Goal: Transaction & Acquisition: Purchase product/service

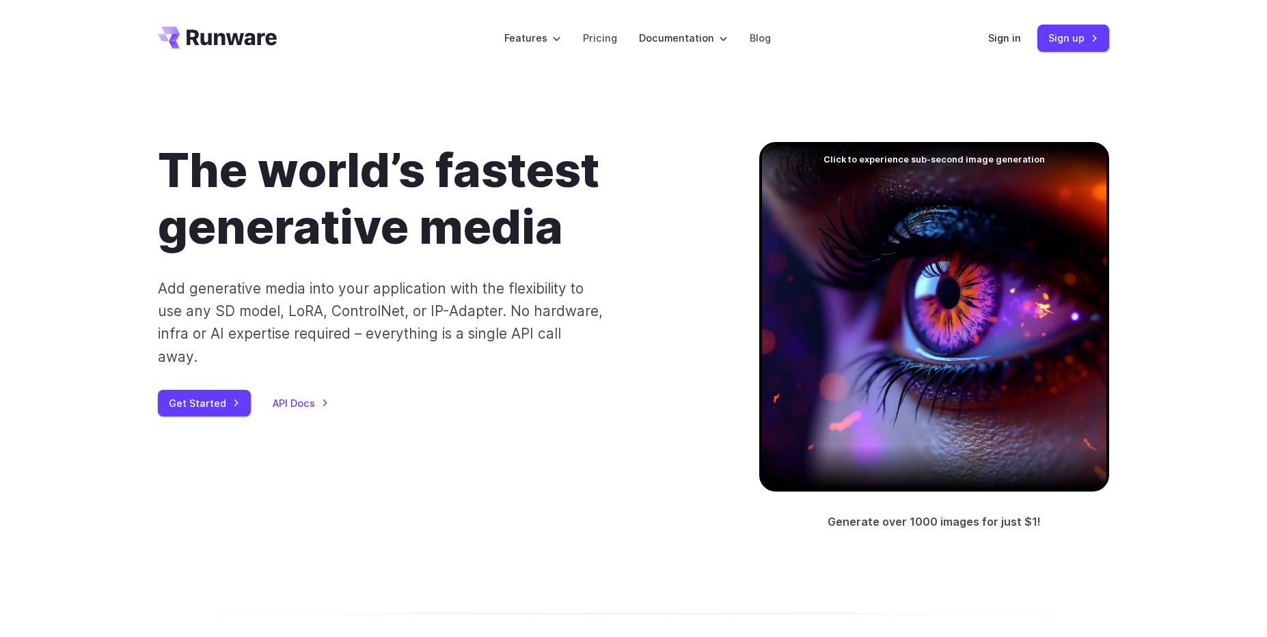
click at [310, 396] on link "API Docs" at bounding box center [301, 404] width 56 height 16
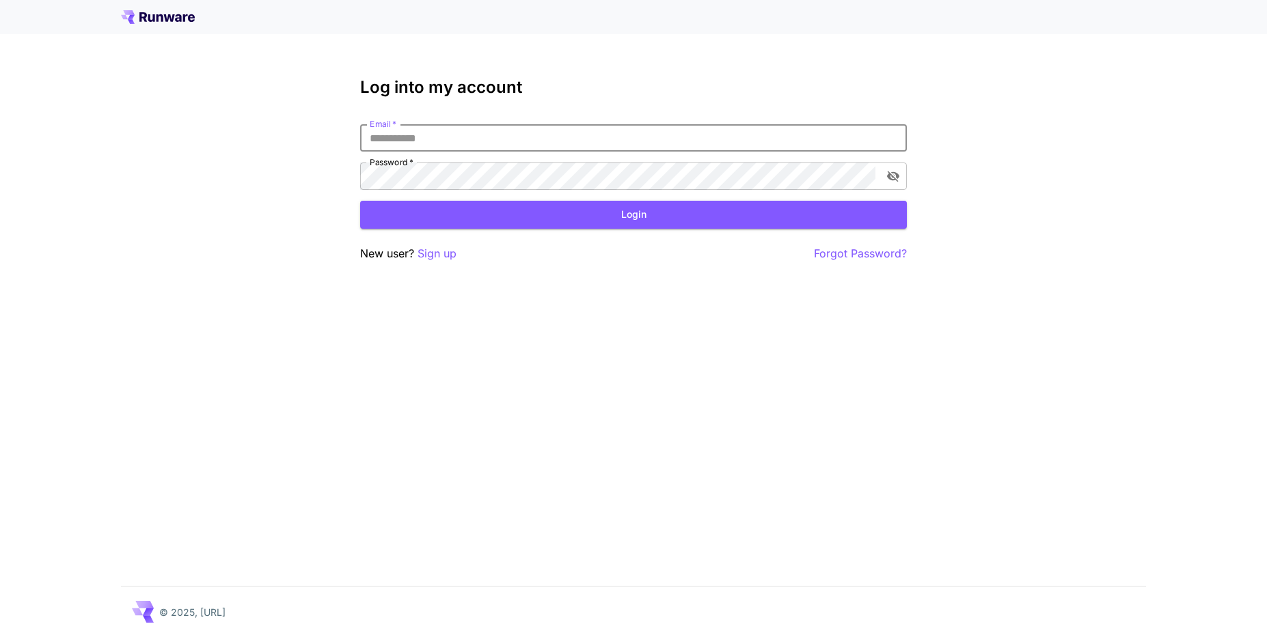
click at [740, 141] on input "Email   *" at bounding box center [633, 137] width 547 height 27
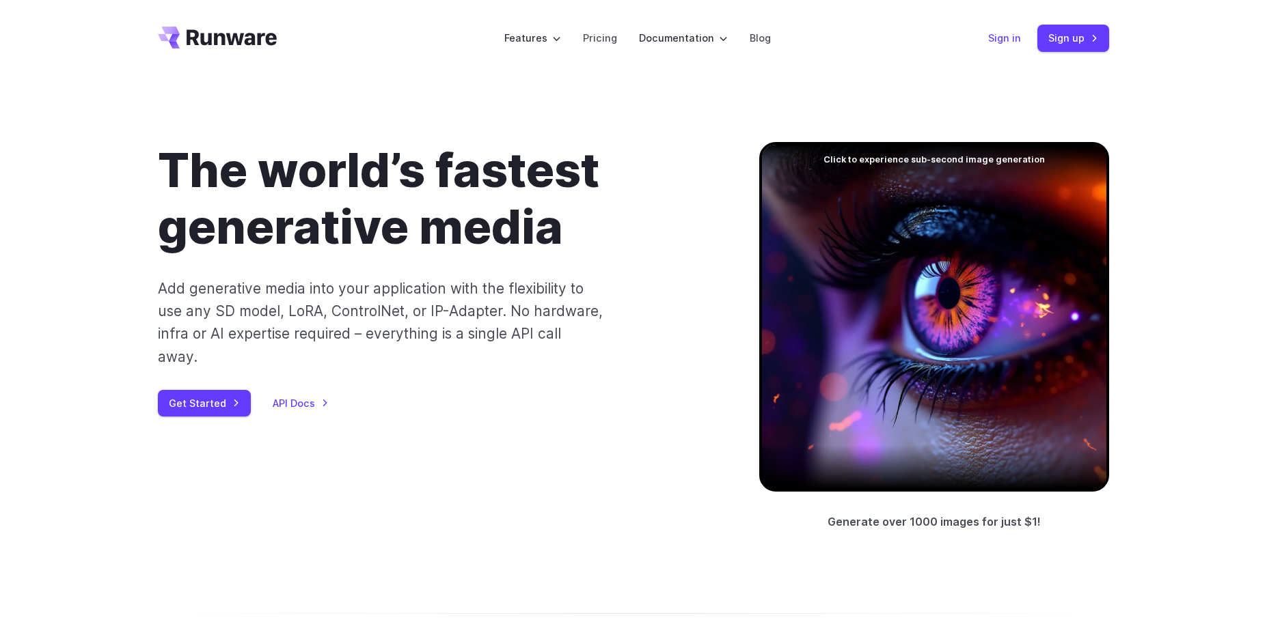
click at [1017, 40] on link "Sign in" at bounding box center [1004, 38] width 33 height 16
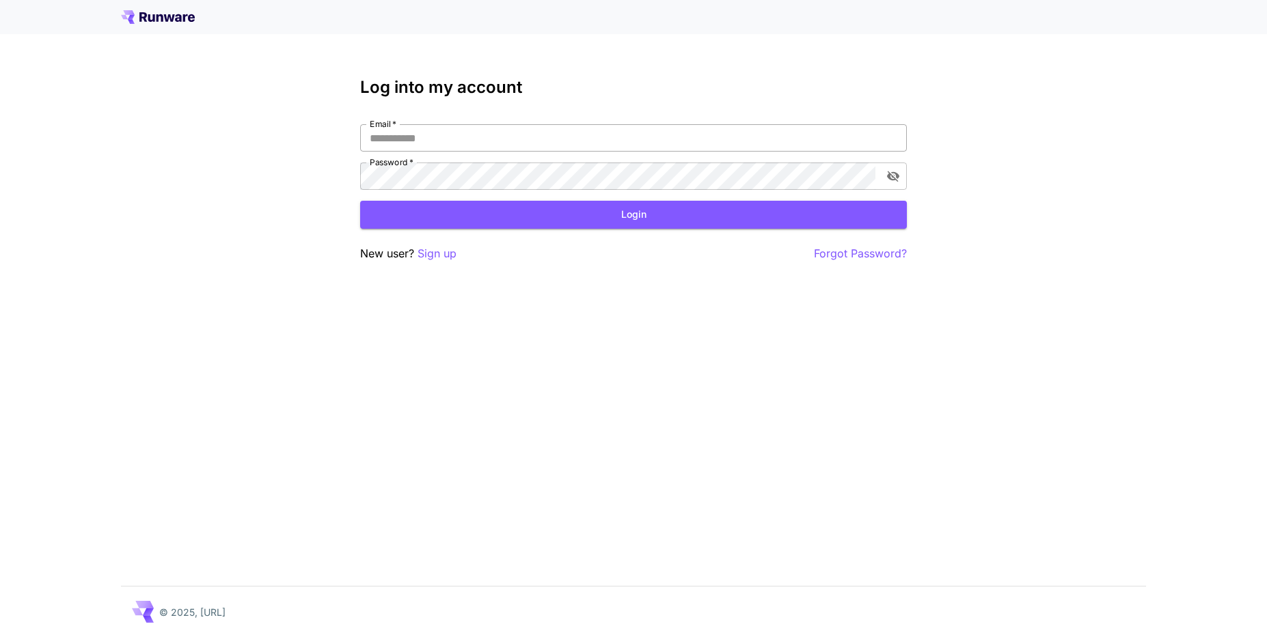
click at [593, 139] on input "Email   *" at bounding box center [633, 137] width 547 height 27
type input "**********"
click button "Login" at bounding box center [633, 215] width 547 height 28
click at [894, 174] on icon "toggle password visibility" at bounding box center [893, 176] width 14 height 14
click at [556, 217] on button "Login" at bounding box center [633, 215] width 547 height 28
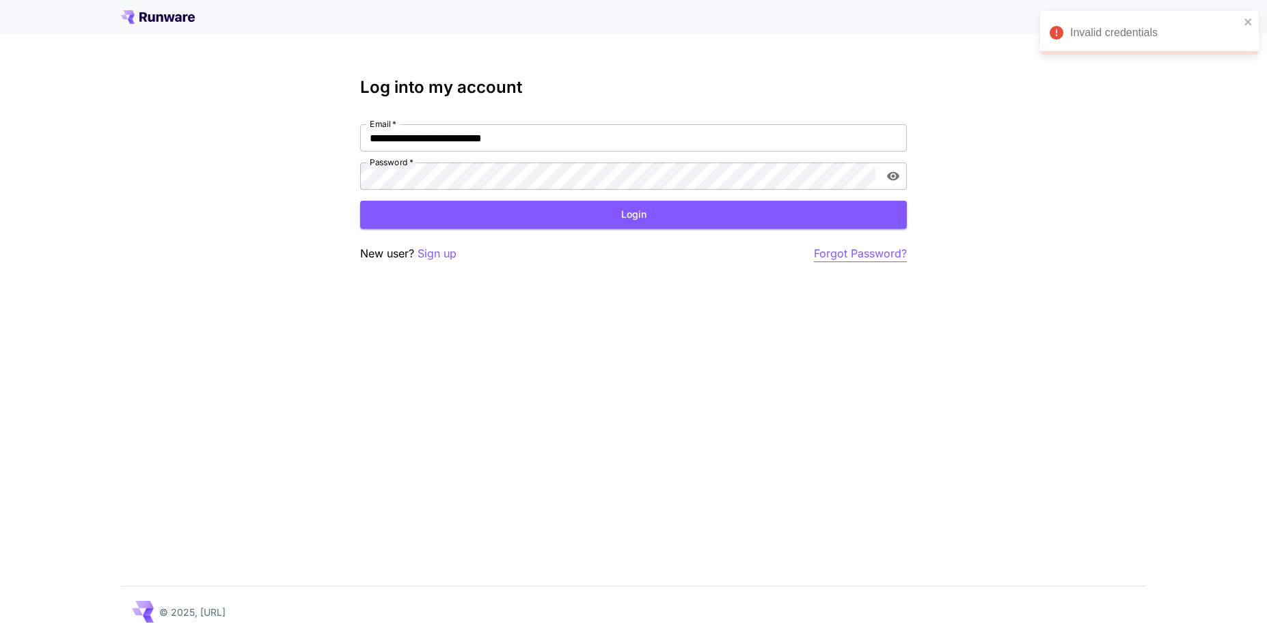
click at [827, 257] on p "Forgot Password?" at bounding box center [860, 253] width 93 height 17
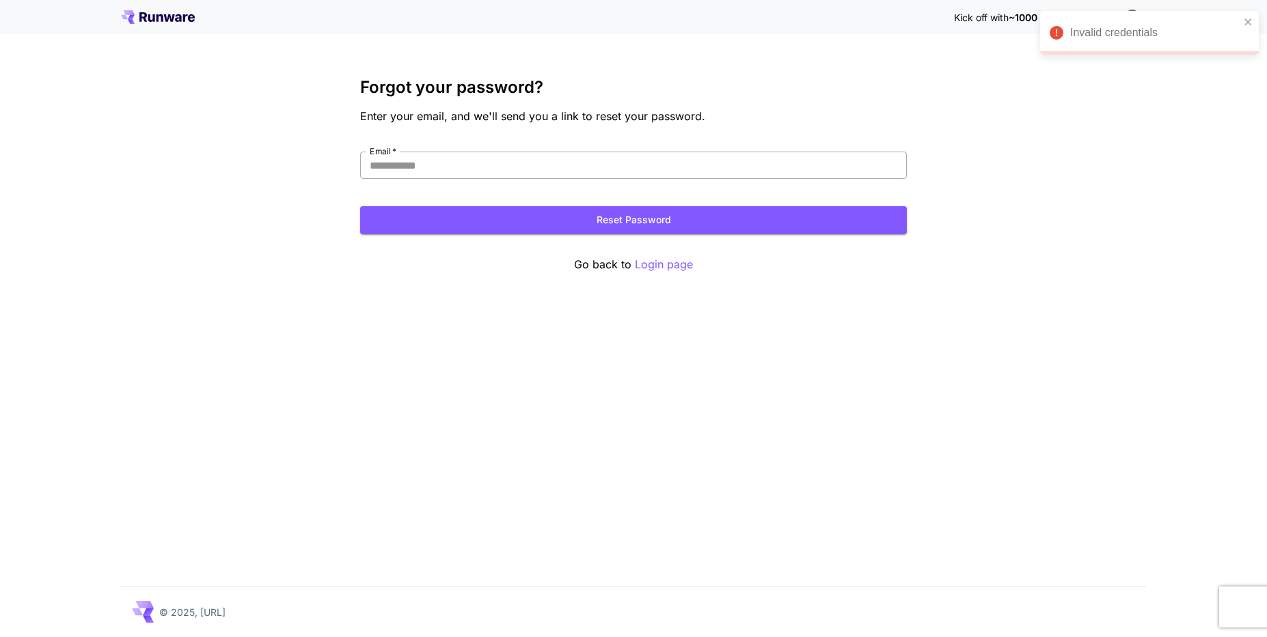
click at [659, 169] on input "Email   *" at bounding box center [633, 165] width 547 height 27
type input "**********"
click at [360, 206] on button "Reset Password" at bounding box center [633, 220] width 547 height 28
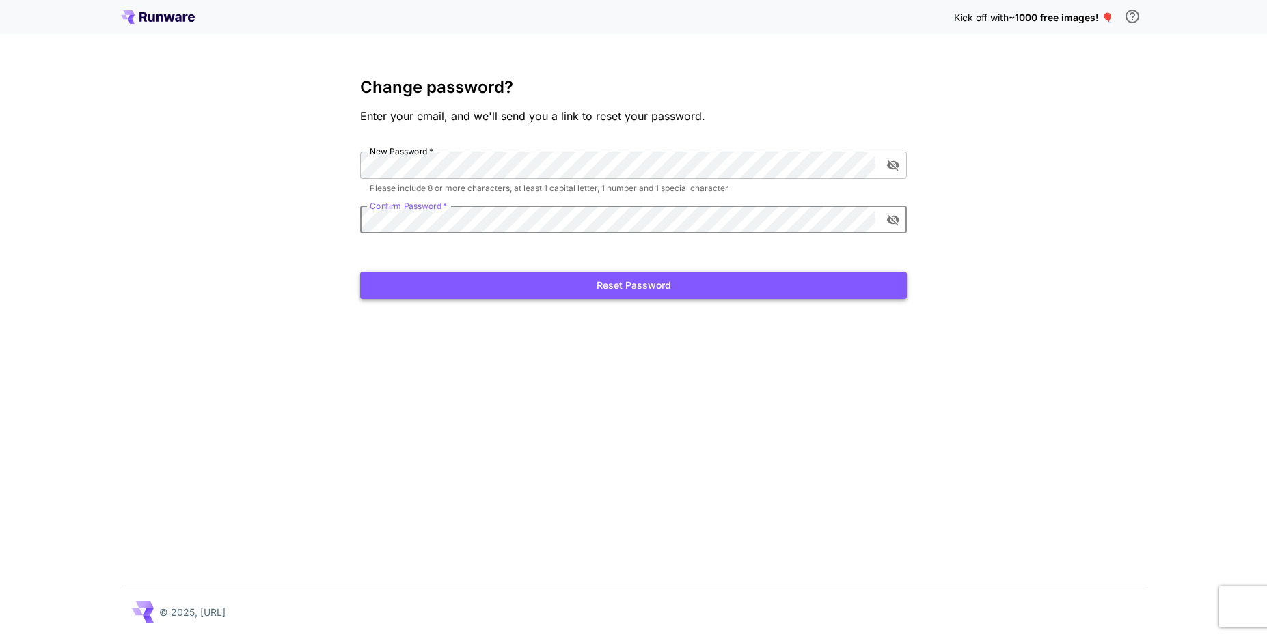
click at [517, 294] on button "Reset Password" at bounding box center [633, 286] width 547 height 28
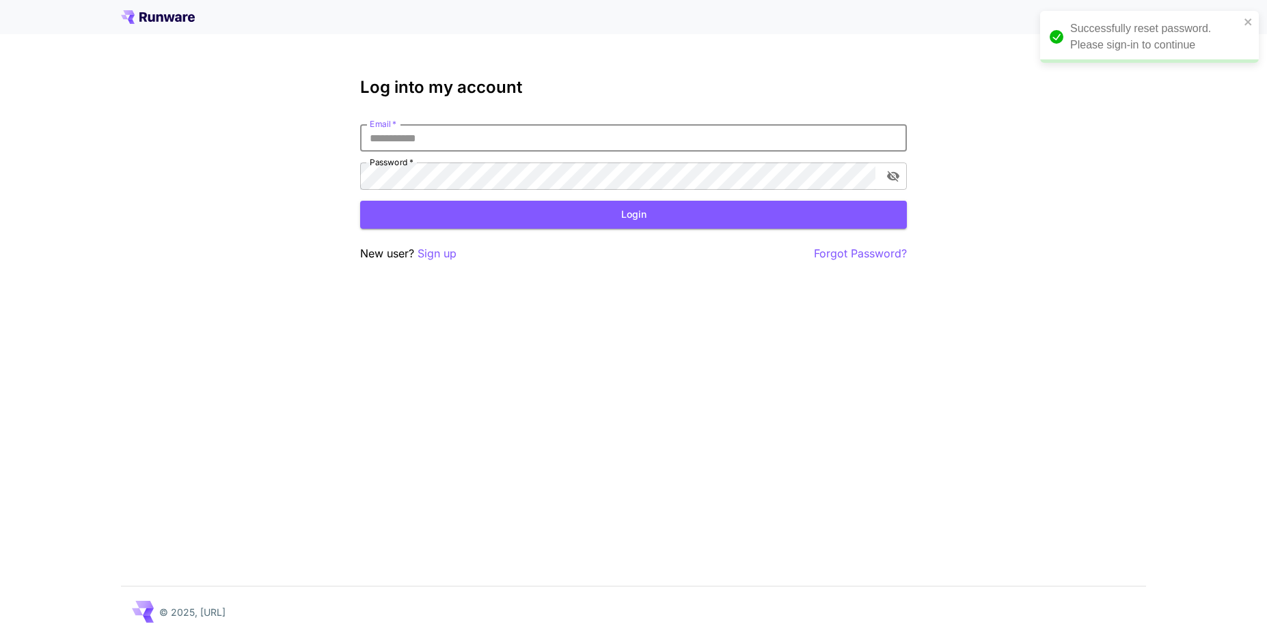
click at [594, 137] on input "Email   *" at bounding box center [633, 137] width 547 height 27
type input "**********"
click button "Login" at bounding box center [633, 215] width 547 height 28
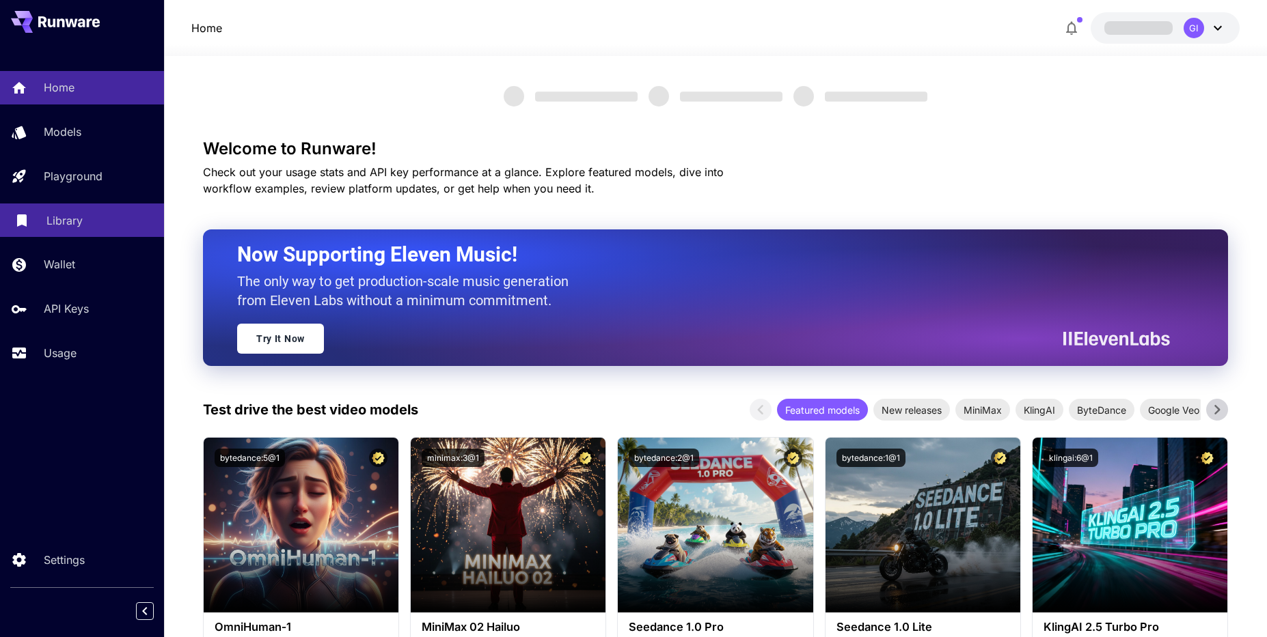
click at [77, 221] on p "Library" at bounding box center [64, 220] width 36 height 16
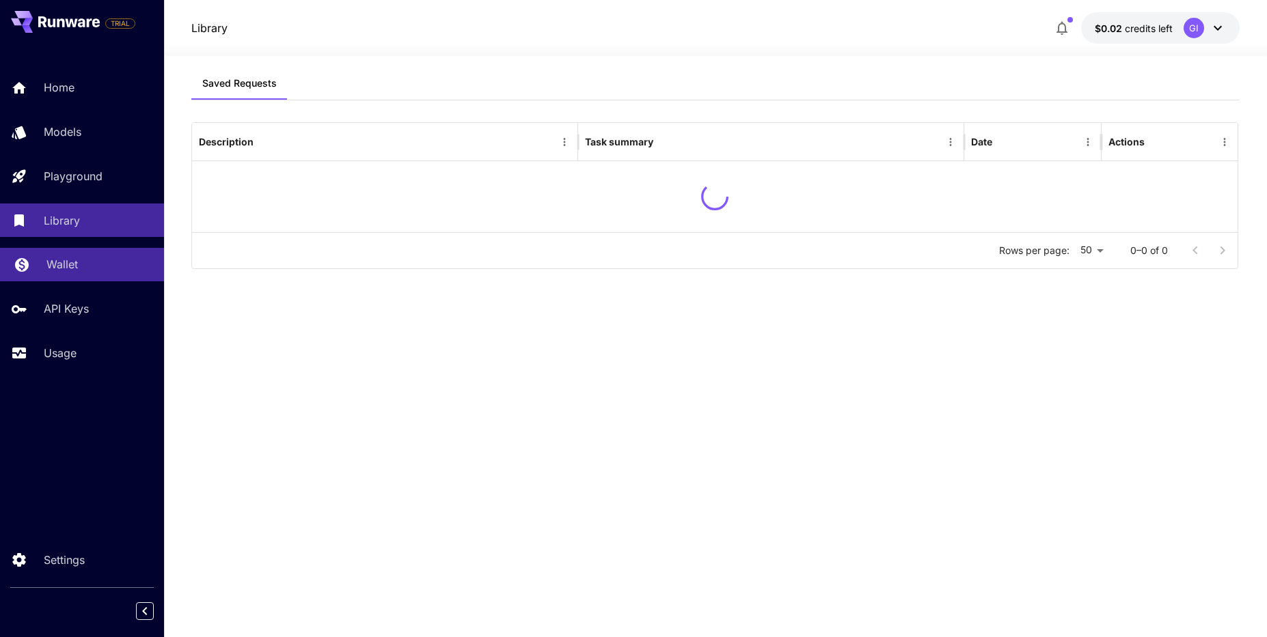
click at [72, 266] on p "Wallet" at bounding box center [61, 264] width 31 height 16
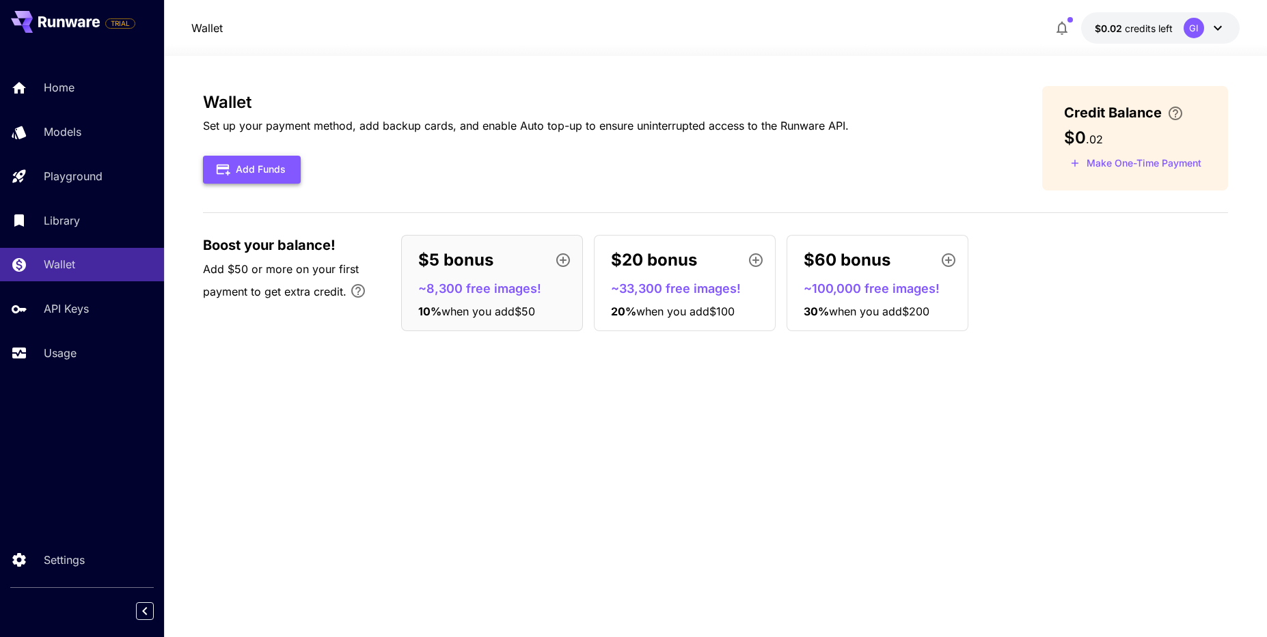
click at [277, 169] on button "Add Funds" at bounding box center [252, 170] width 98 height 28
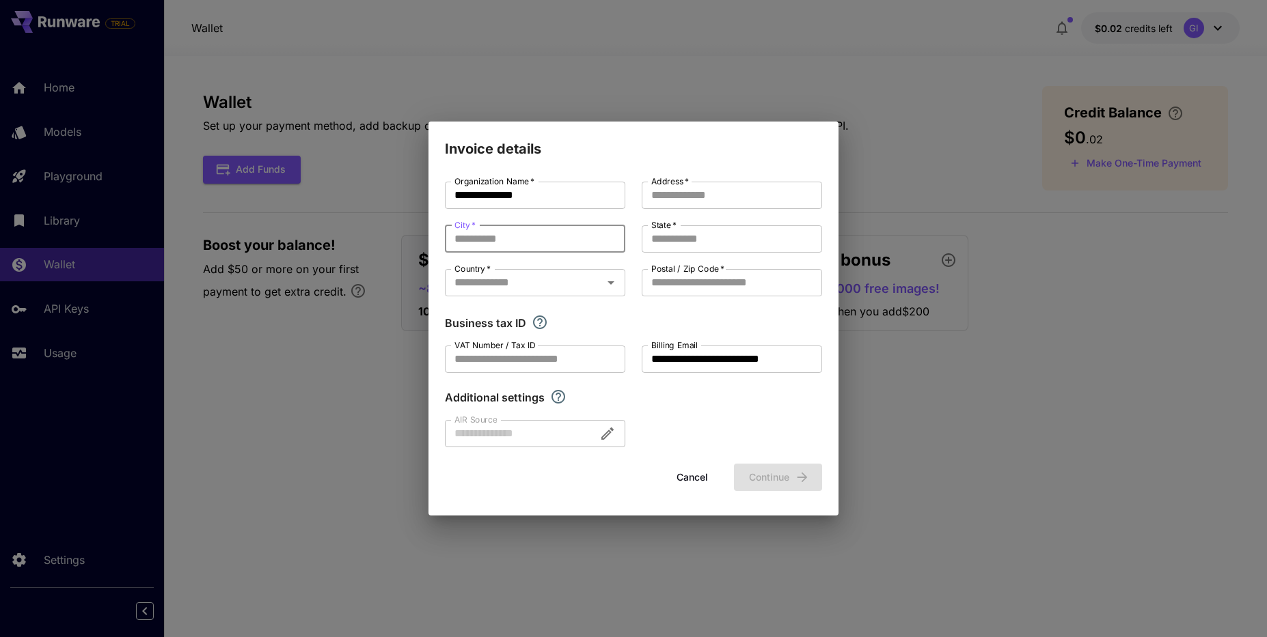
click at [581, 225] on input "City   *" at bounding box center [535, 238] width 180 height 27
click at [560, 234] on input "City   *" at bounding box center [535, 238] width 180 height 27
click at [577, 439] on div at bounding box center [535, 433] width 180 height 27
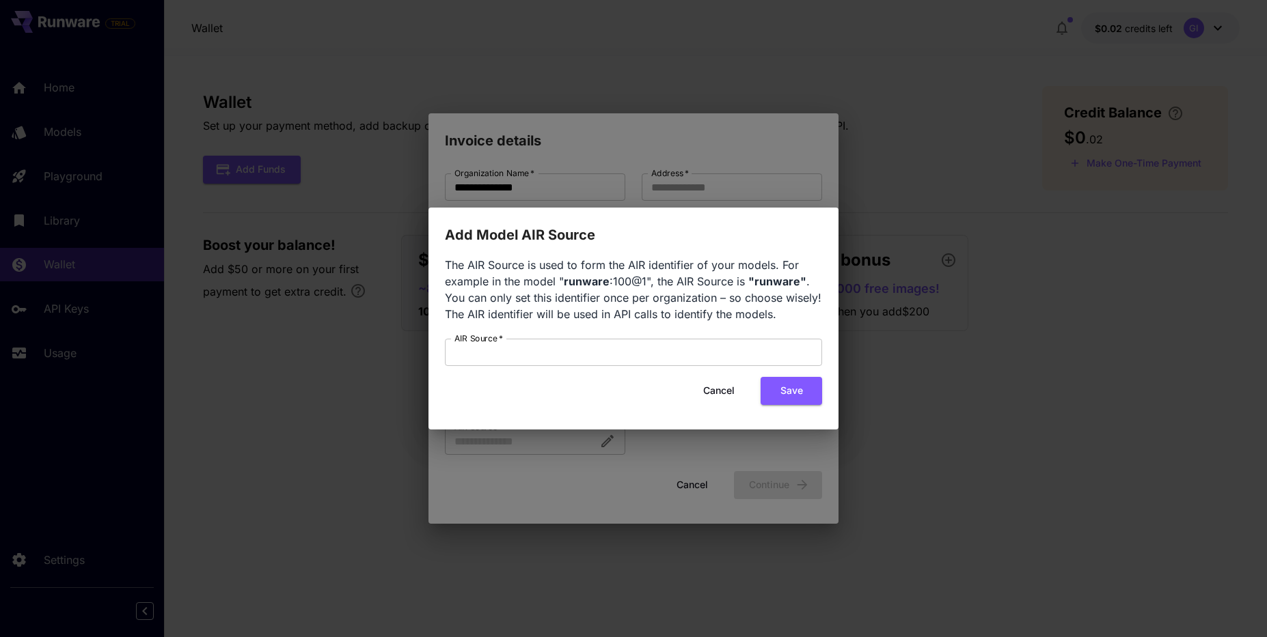
click at [721, 385] on button "Cancel" at bounding box center [718, 391] width 61 height 28
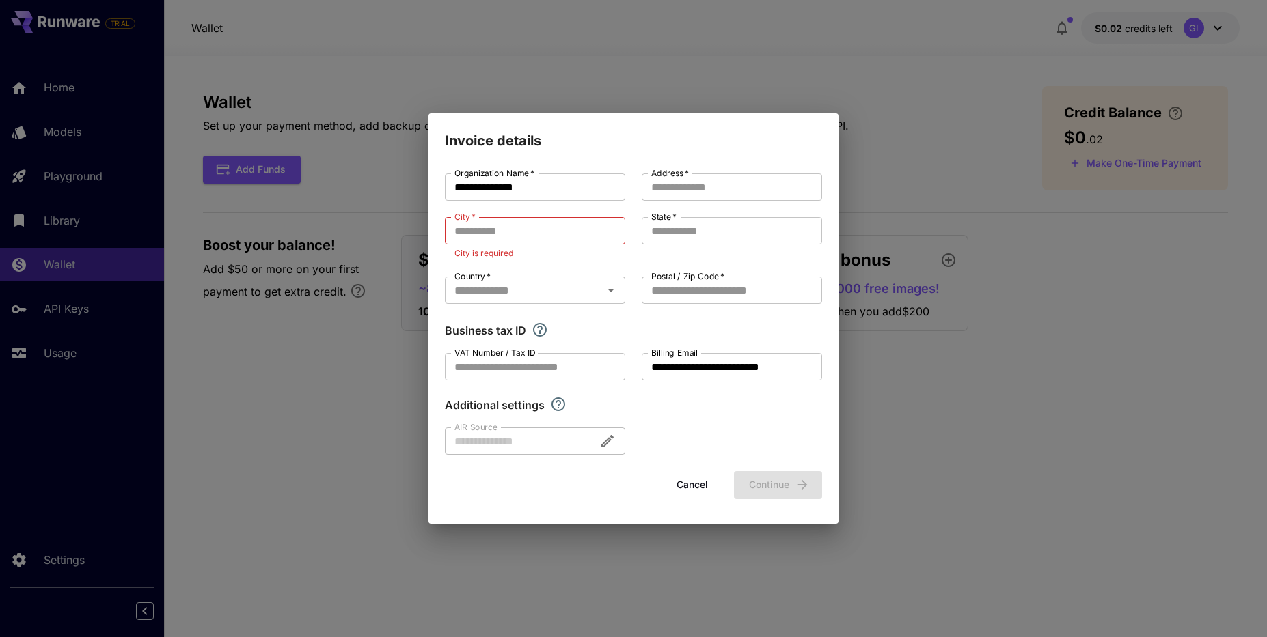
click at [689, 478] on button "Cancel" at bounding box center [691, 485] width 61 height 28
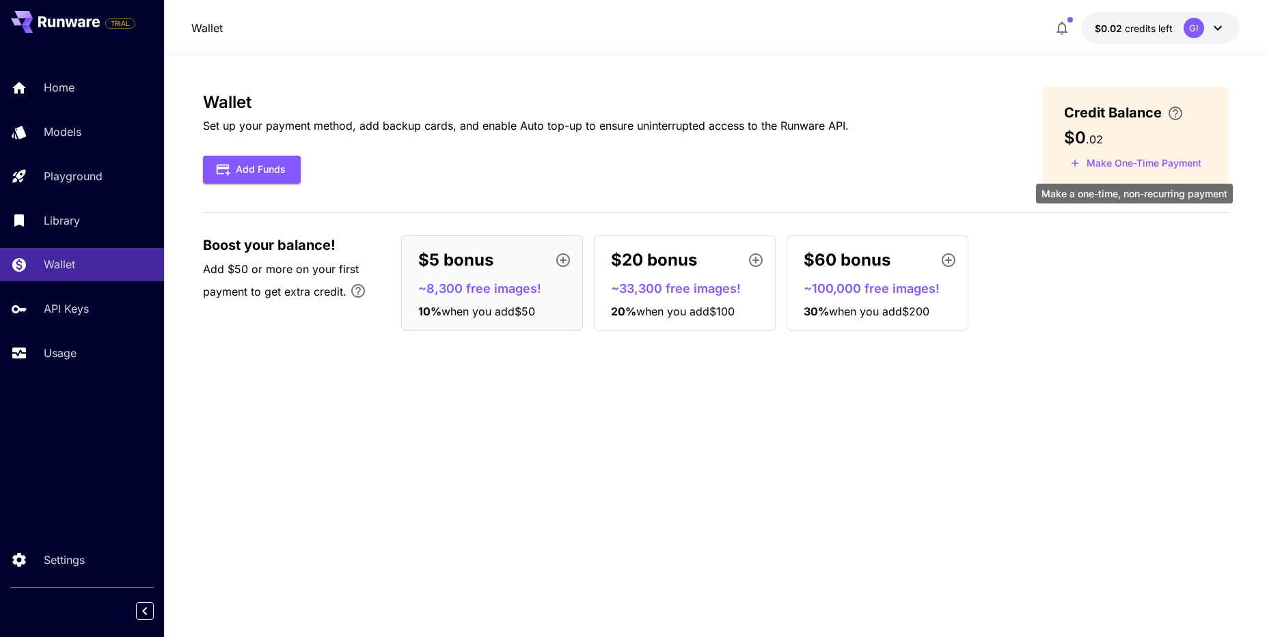
click at [1095, 165] on button "Make One-Time Payment" at bounding box center [1135, 163] width 143 height 21
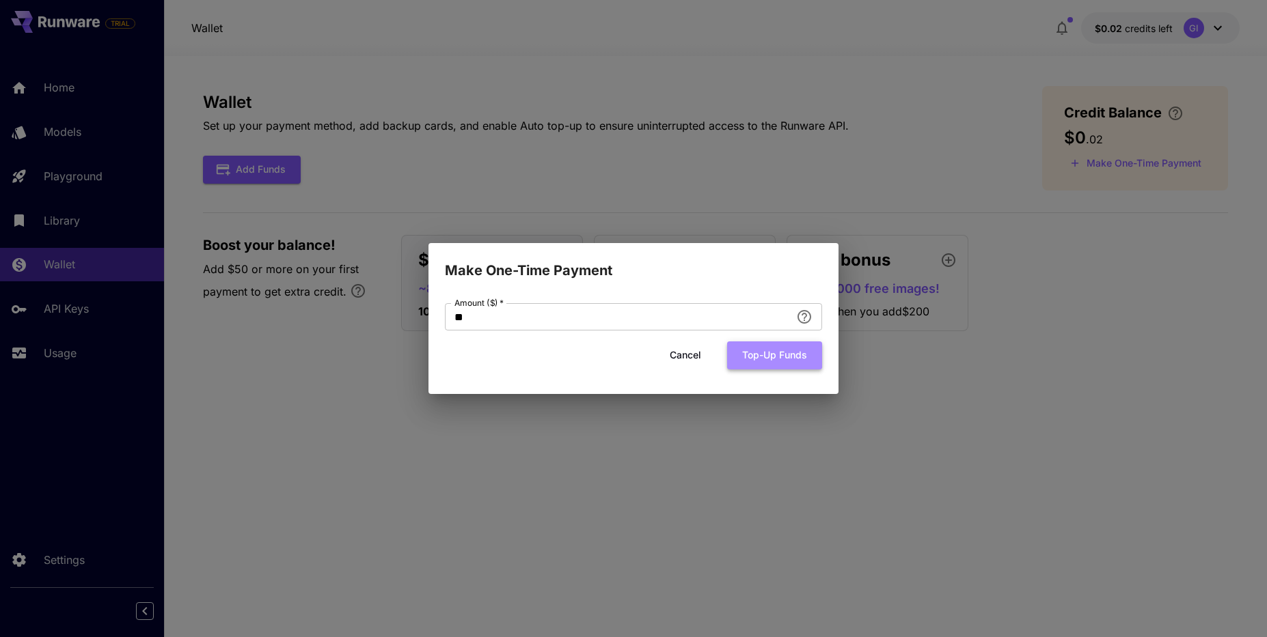
click at [801, 350] on button "Top-up funds" at bounding box center [774, 356] width 95 height 28
